Goal: Communication & Community: Answer question/provide support

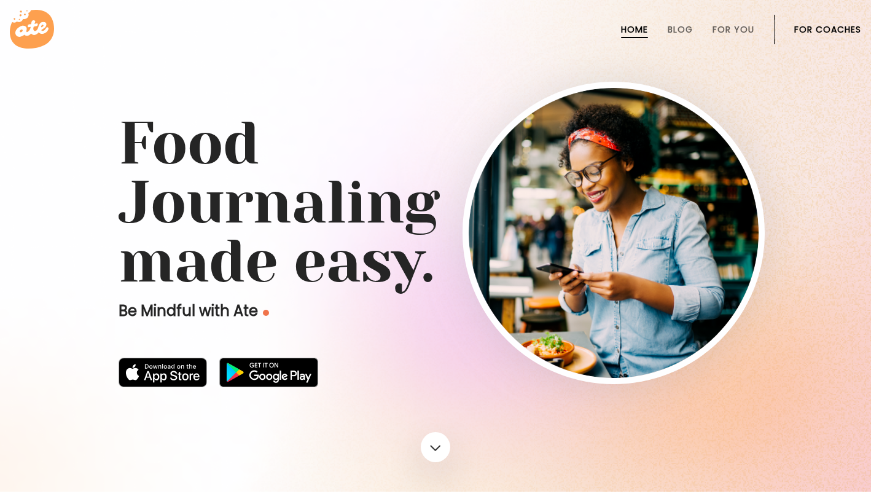
click at [830, 31] on link "For Coaches" at bounding box center [827, 30] width 67 height 10
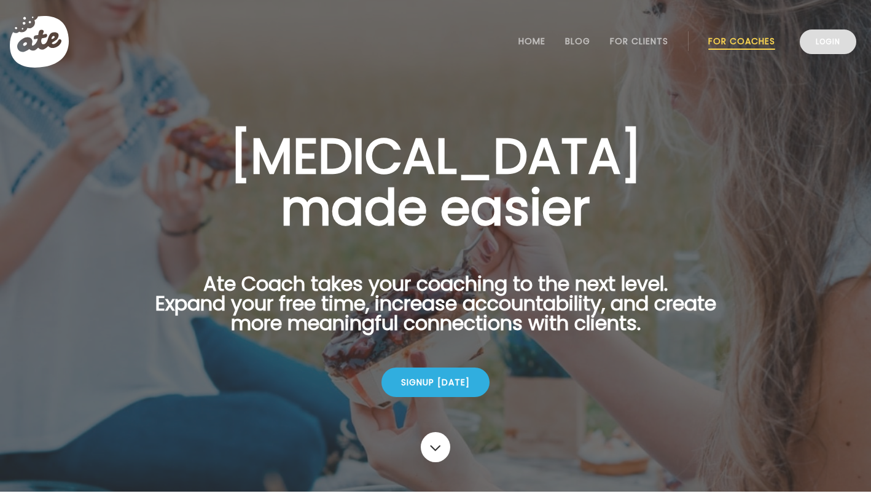
click at [839, 52] on link "Login" at bounding box center [828, 41] width 57 height 25
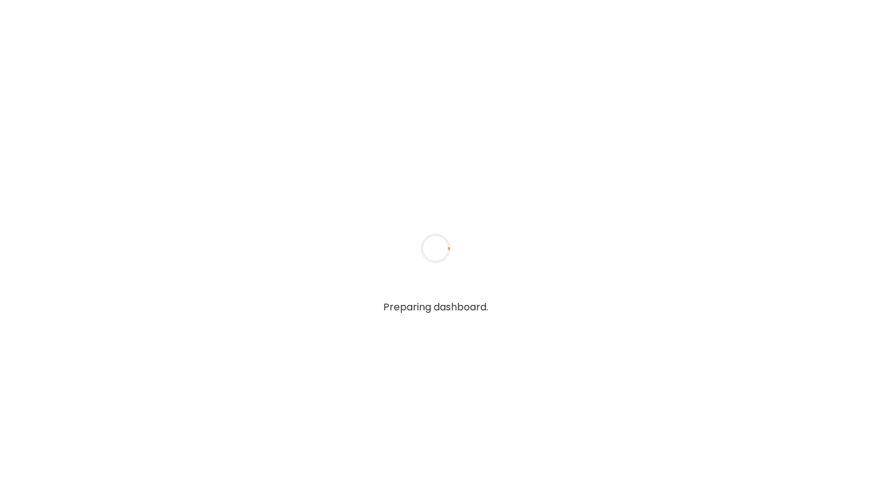
type input "**********"
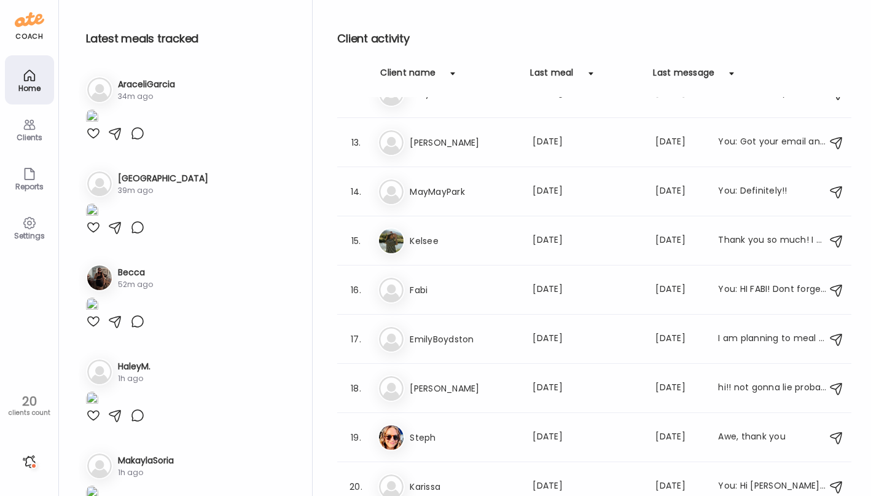
scroll to position [578, 0]
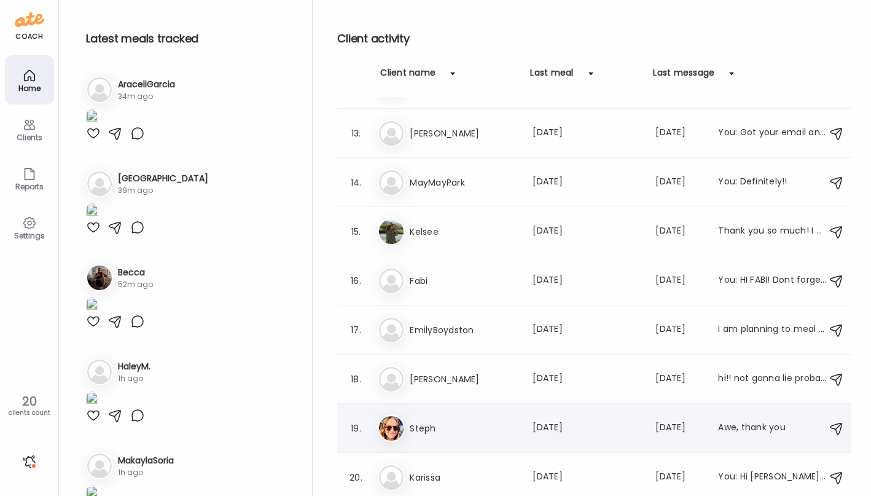
click at [488, 419] on div "St Steph Last meal: 7d ago Last message: 25d ago Awe, thank you" at bounding box center [596, 428] width 437 height 27
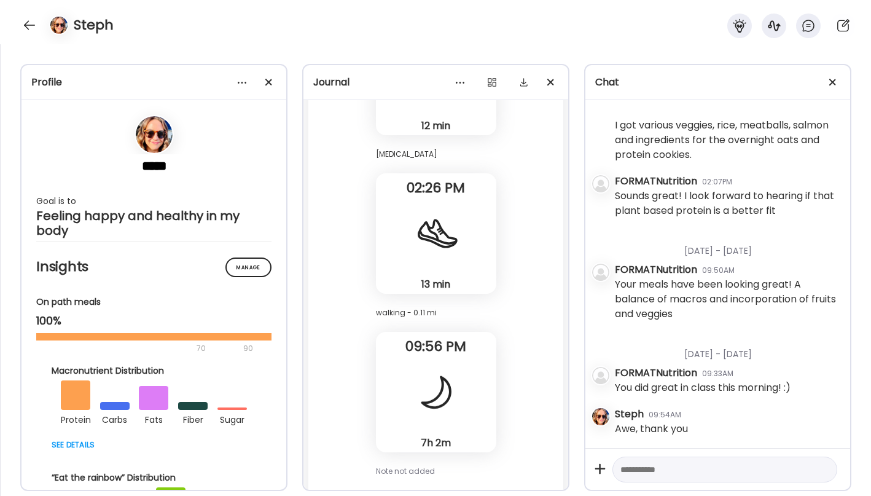
scroll to position [30561, 0]
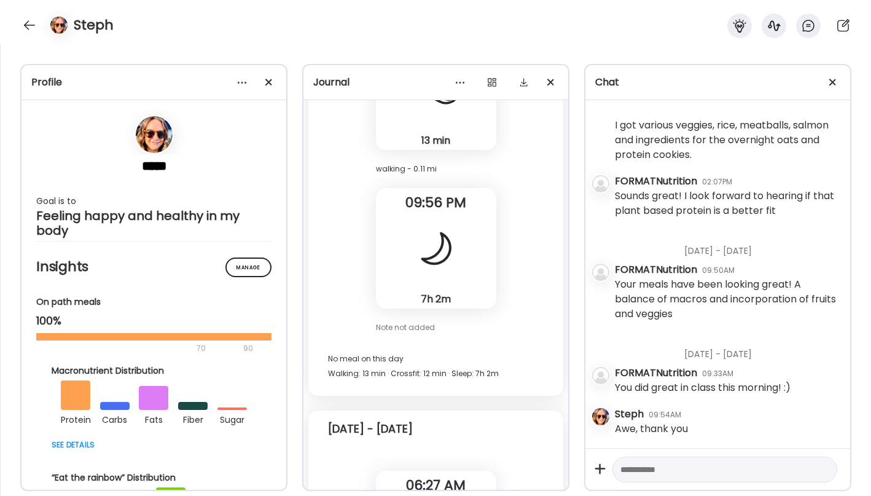
click at [672, 462] on textarea at bounding box center [714, 469] width 187 height 15
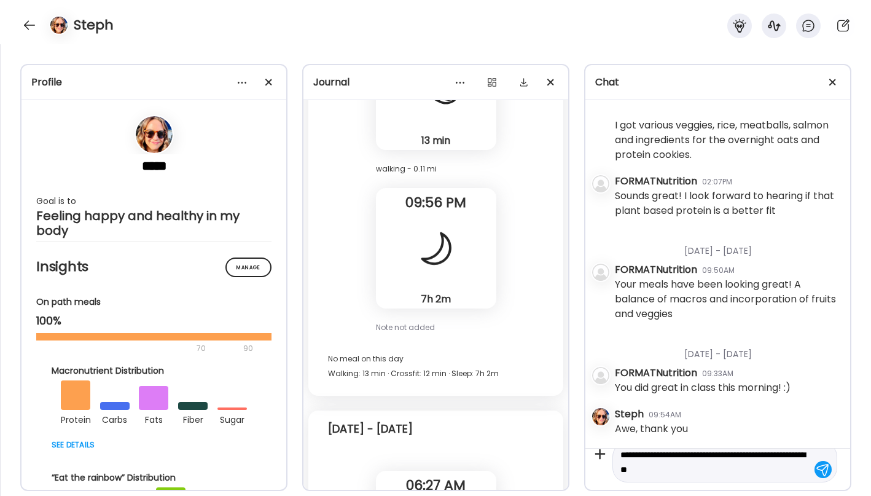
type textarea "**********"
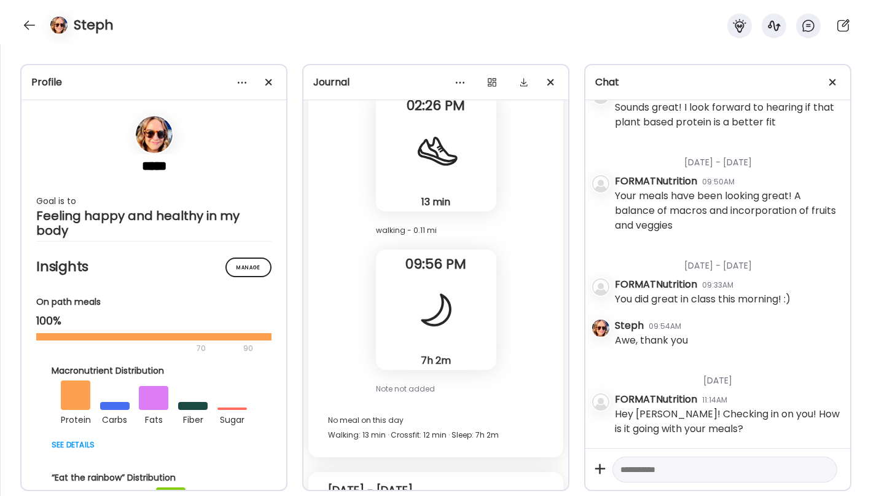
scroll to position [30500, 0]
click at [27, 19] on div at bounding box center [30, 25] width 20 height 20
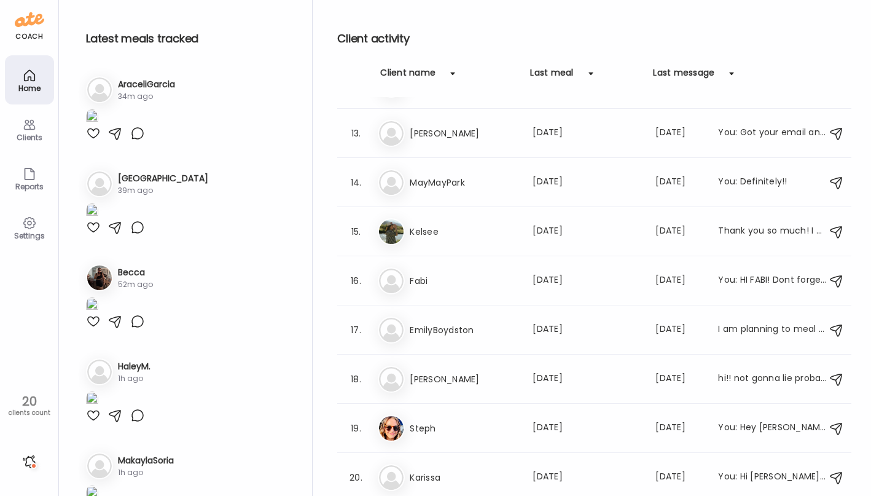
scroll to position [2, 0]
click at [472, 473] on h3 "Karissa" at bounding box center [464, 477] width 108 height 15
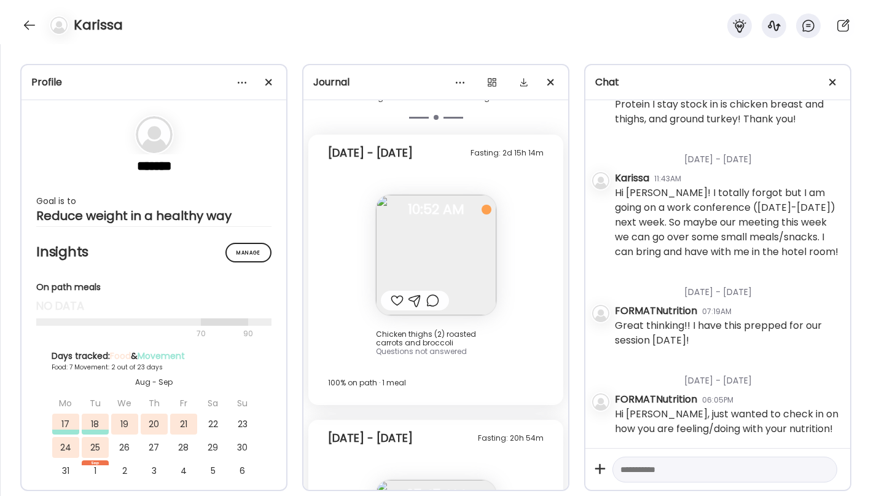
scroll to position [7775, 0]
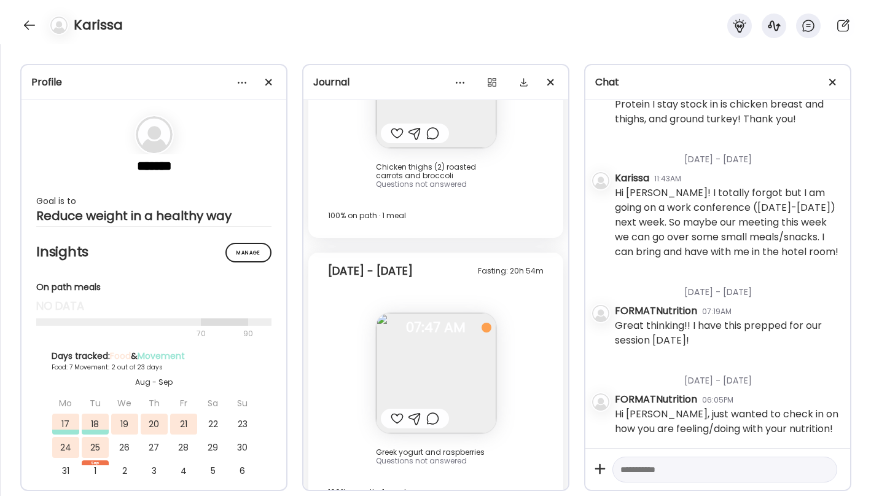
click at [648, 465] on textarea at bounding box center [714, 469] width 187 height 15
type textarea "**********"
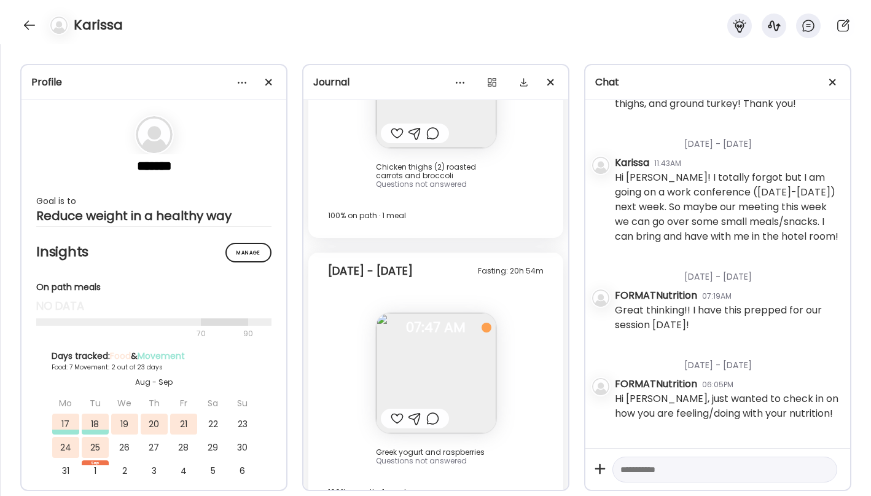
scroll to position [199, 0]
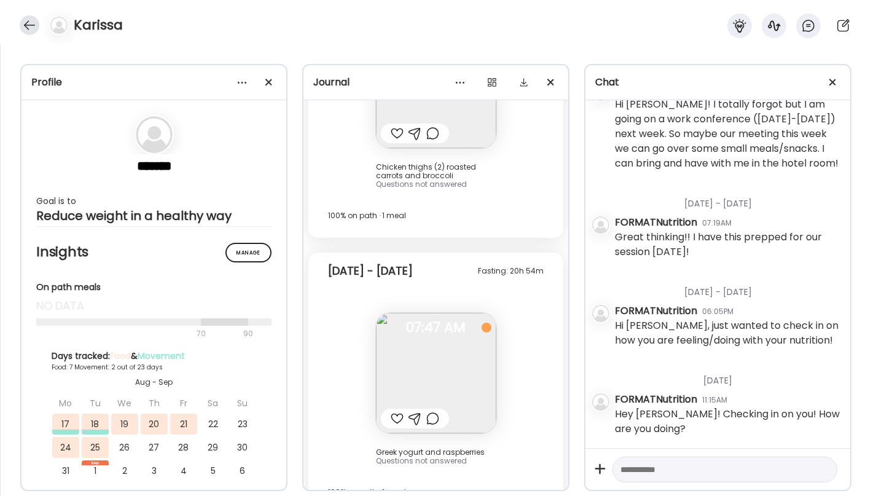
click at [33, 23] on div at bounding box center [30, 25] width 20 height 20
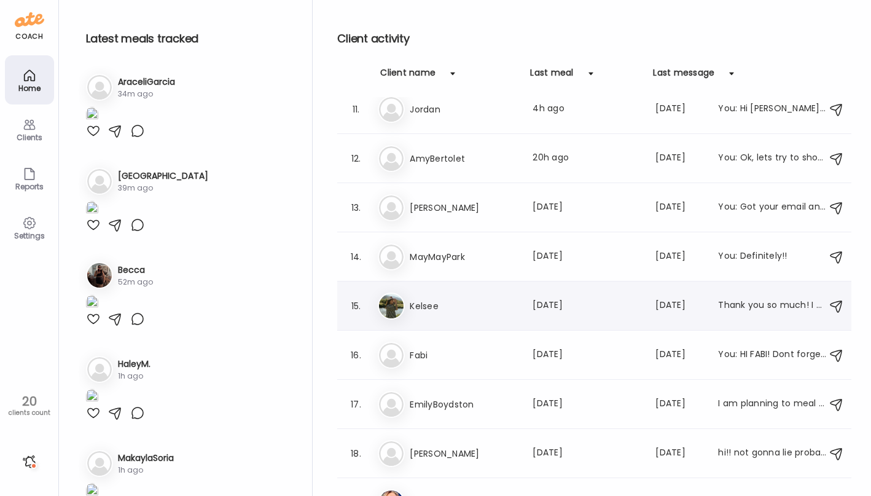
scroll to position [578, 0]
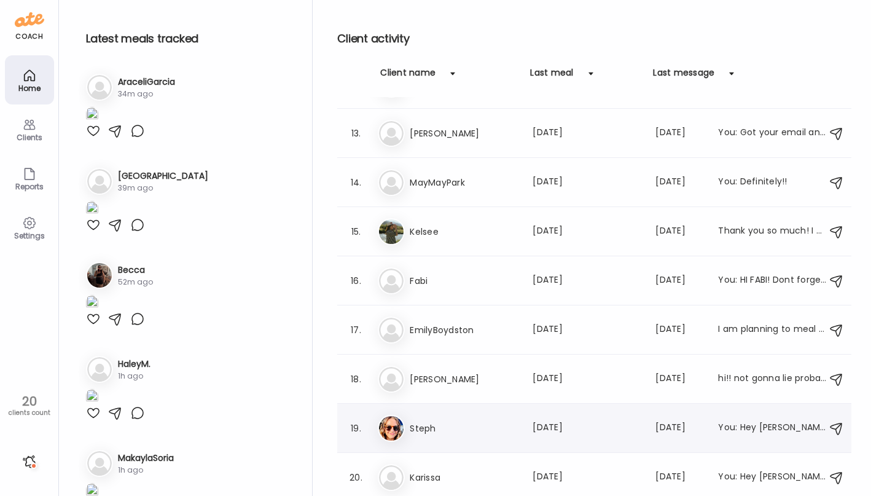
click at [480, 447] on div "19. St Steph Last meal: 7d ago Last message: 25d ago You: Hey Steph! Checking i…" at bounding box center [594, 428] width 514 height 49
click at [464, 372] on h3 "Laney" at bounding box center [464, 379] width 108 height 15
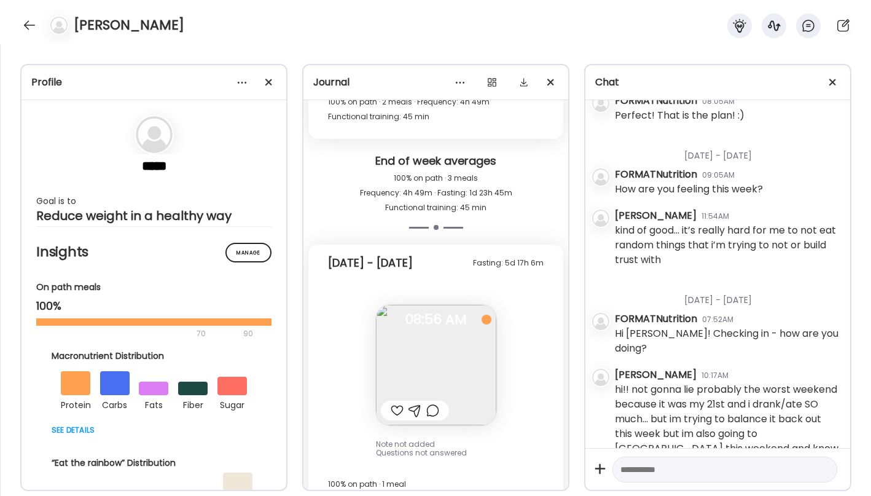
scroll to position [1678, 0]
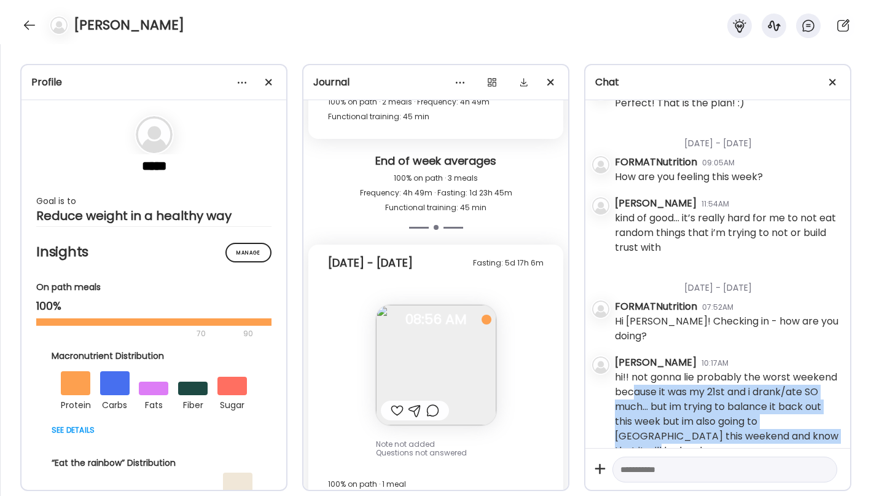
drag, startPoint x: 634, startPoint y: 385, endPoint x: 627, endPoint y: 443, distance: 58.1
click at [627, 443] on div "Monday - Jul 14 FORMATNutrition 11:27AM Hey Laney! Keep up the good work with d…" at bounding box center [717, 274] width 265 height 348
click at [630, 409] on div "hi!! not gonna lie probably the worst weekend because it was my 21st and i dran…" at bounding box center [727, 414] width 225 height 88
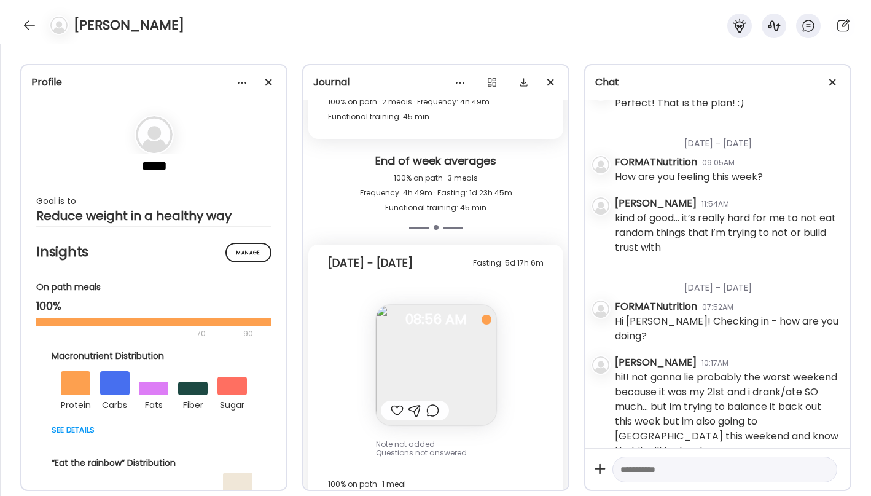
click at [648, 469] on textarea at bounding box center [714, 469] width 187 height 15
type textarea "*"
type textarea "**********"
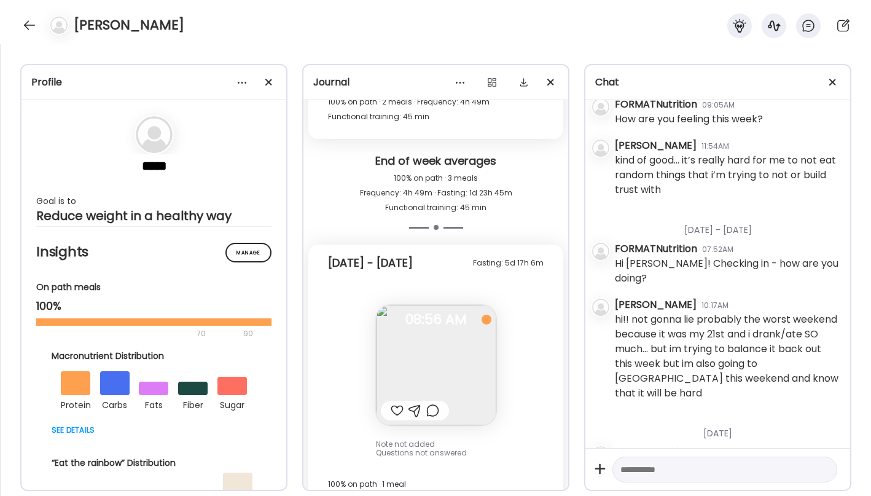
scroll to position [1752, 0]
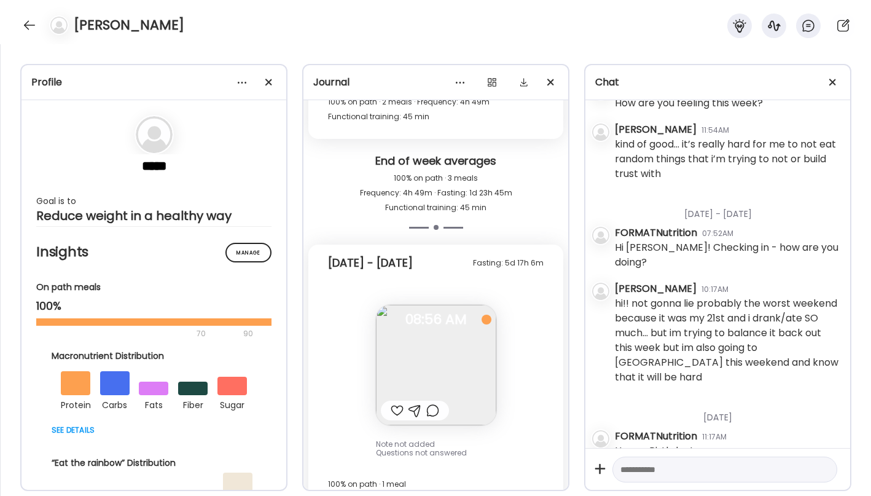
click at [708, 479] on div at bounding box center [725, 469] width 225 height 26
click at [697, 462] on textarea at bounding box center [714, 469] width 187 height 15
click at [672, 464] on textarea at bounding box center [714, 469] width 187 height 15
type textarea "*"
type textarea "**********"
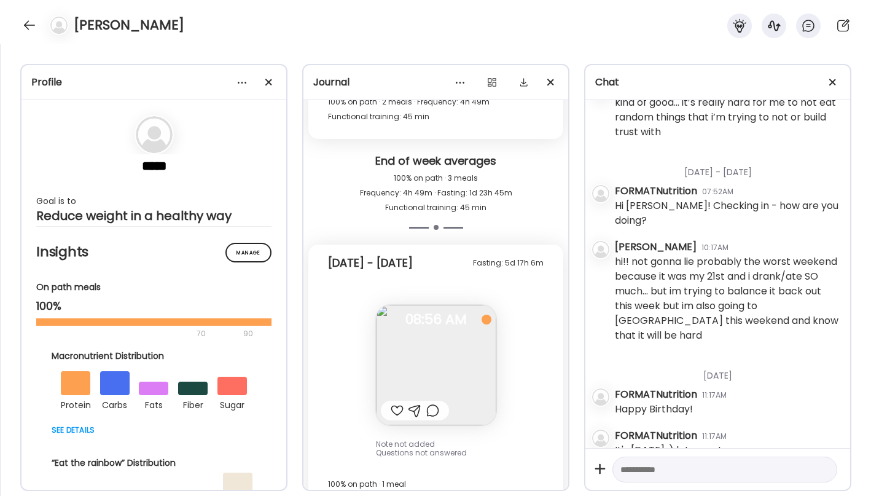
scroll to position [575, 0]
